Goal: Task Accomplishment & Management: Manage account settings

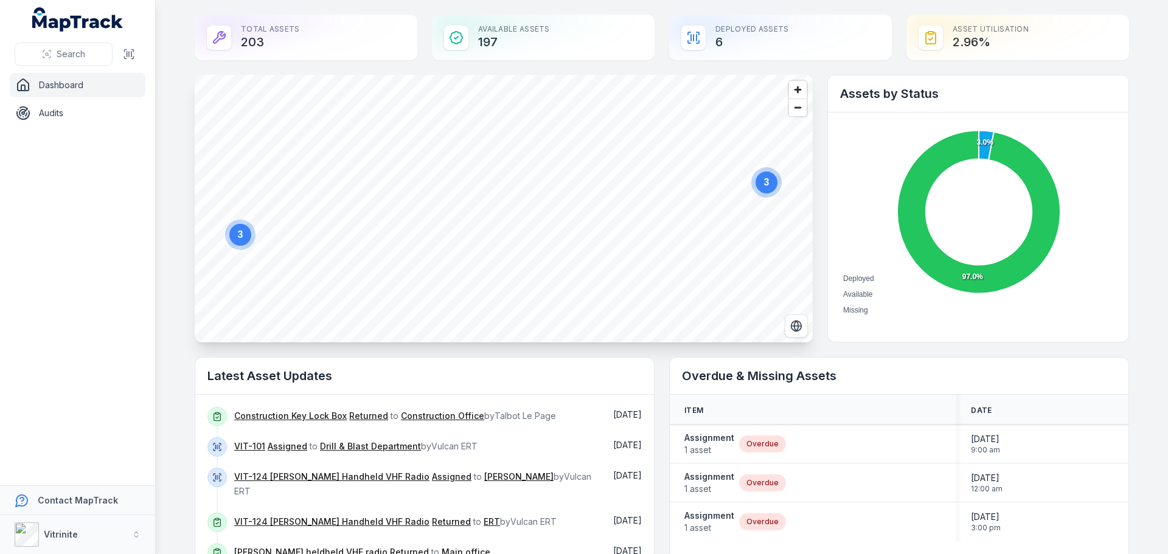
click at [62, 287] on nav "Dashboard Audits" at bounding box center [77, 279] width 155 height 413
click at [62, 285] on nav "Dashboard Audits" at bounding box center [77, 279] width 155 height 413
click at [65, 275] on nav "Dashboard Audits" at bounding box center [77, 279] width 155 height 413
click at [71, 54] on span "Search" at bounding box center [71, 54] width 29 height 12
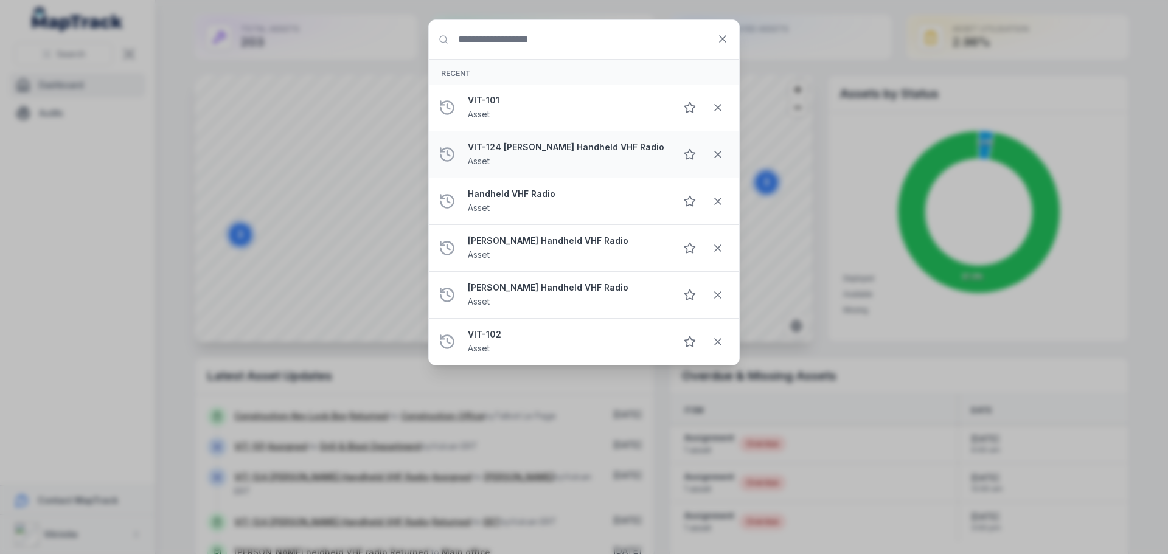
click at [539, 146] on strong "VIT-124 [PERSON_NAME] Handheld VHF Radio" at bounding box center [567, 147] width 198 height 12
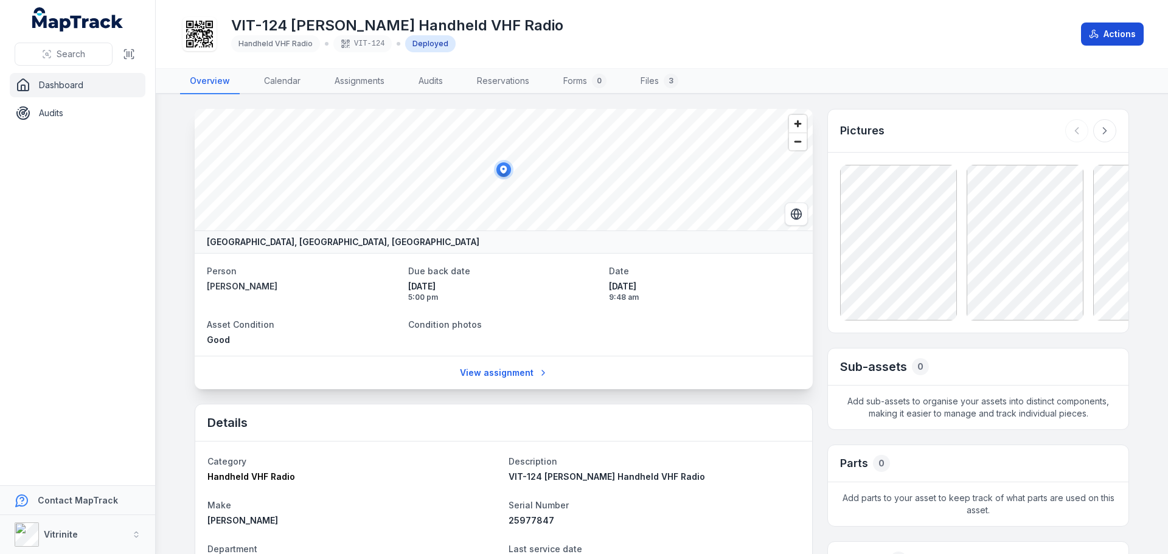
click at [1118, 34] on button "Actions" at bounding box center [1112, 34] width 63 height 23
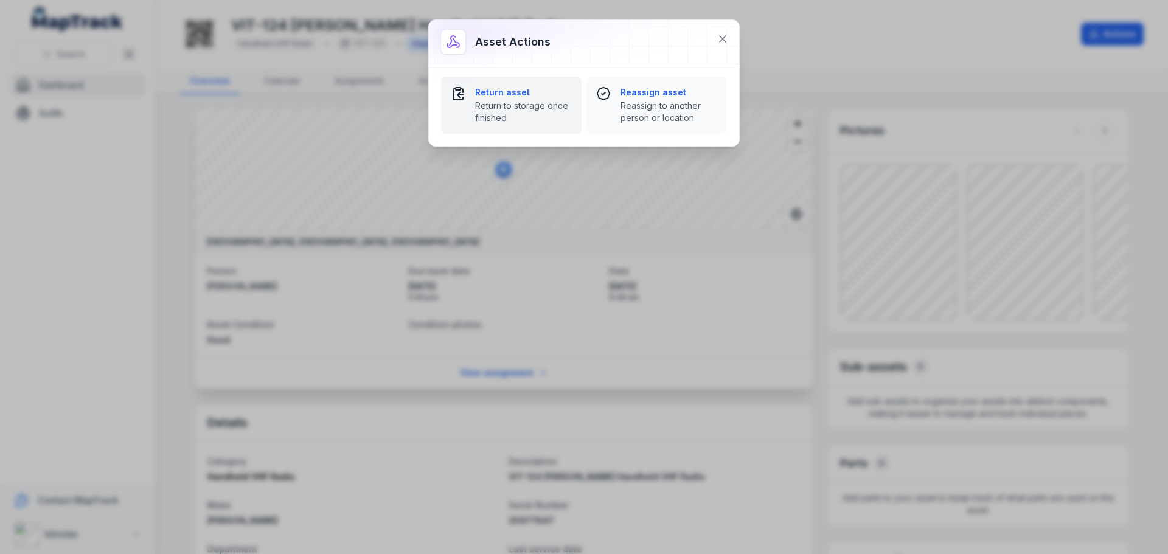
click at [535, 104] on span "Return to storage once finished" at bounding box center [523, 112] width 97 height 24
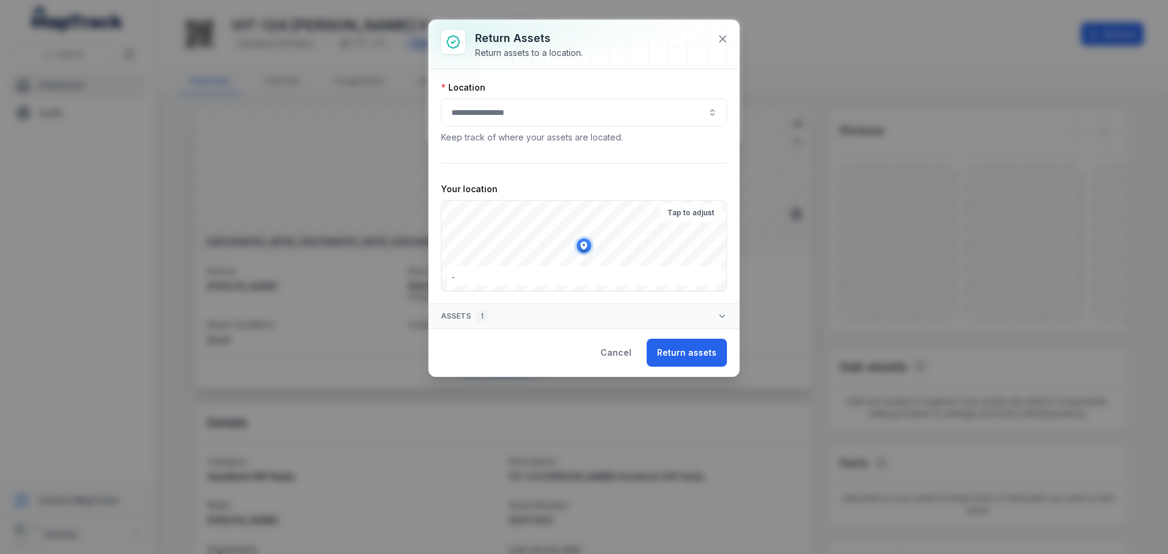
click at [533, 123] on button "button" at bounding box center [584, 113] width 286 height 28
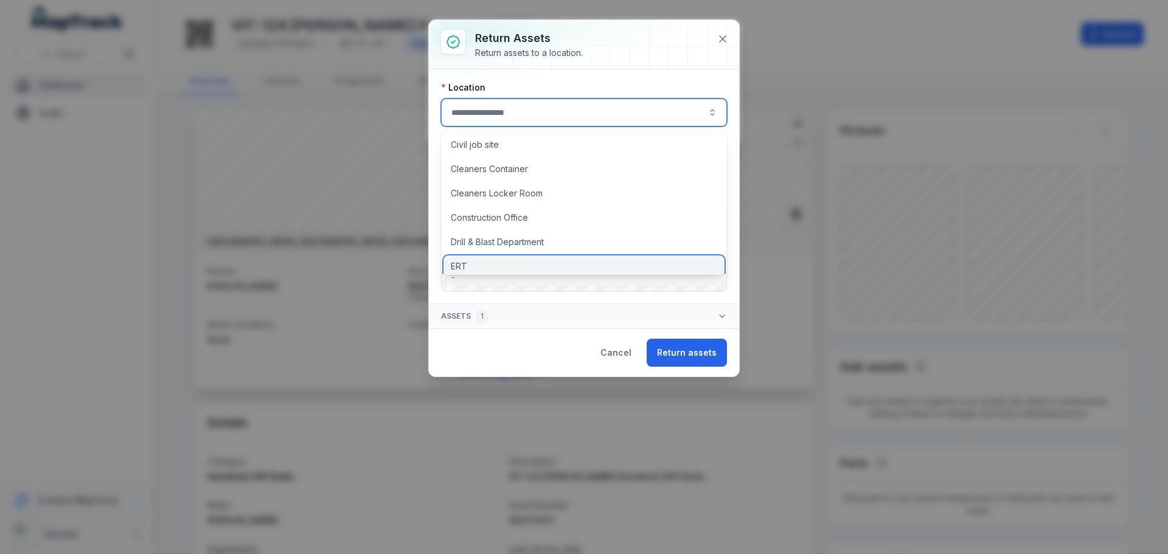
click at [499, 262] on div "ERT" at bounding box center [584, 267] width 281 height 22
type input "***"
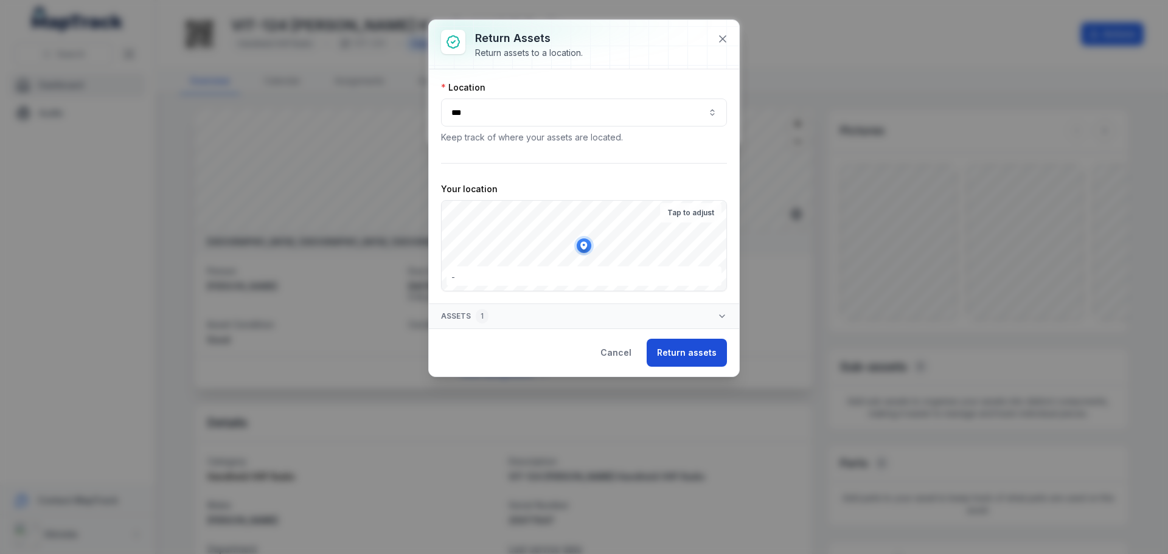
click at [683, 348] on button "Return assets" at bounding box center [687, 353] width 80 height 28
